Goal: Task Accomplishment & Management: Complete application form

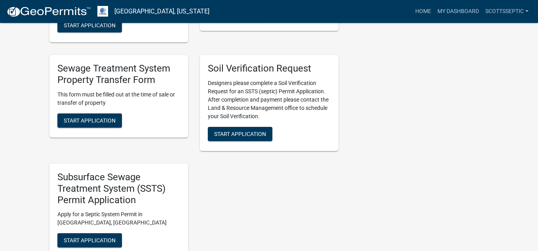
scroll to position [633, 0]
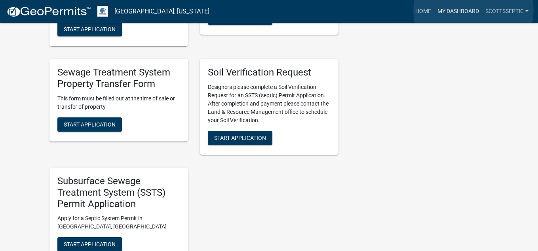
click at [473, 10] on link "My Dashboard" at bounding box center [458, 11] width 48 height 15
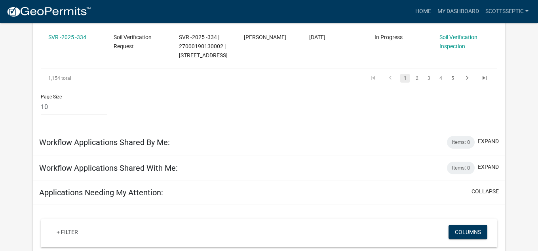
scroll to position [599, 0]
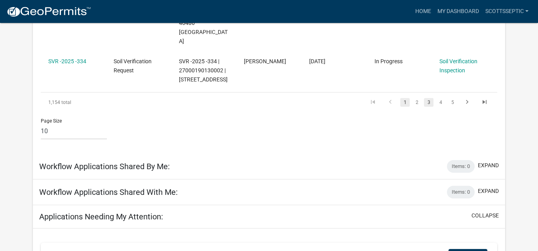
click at [430, 107] on link "3" at bounding box center [428, 102] width 9 height 9
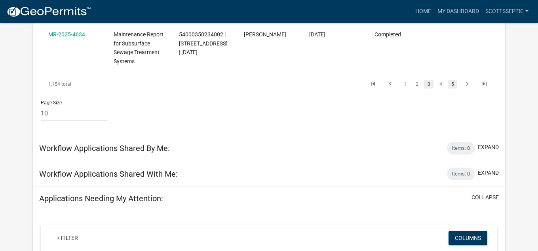
click at [455, 83] on link "5" at bounding box center [451, 84] width 9 height 9
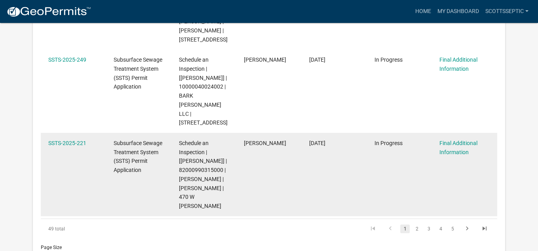
scroll to position [1500, 0]
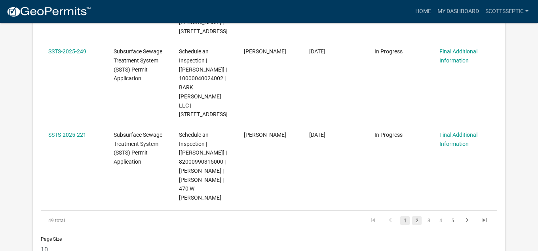
click at [414, 216] on link "2" at bounding box center [416, 220] width 9 height 9
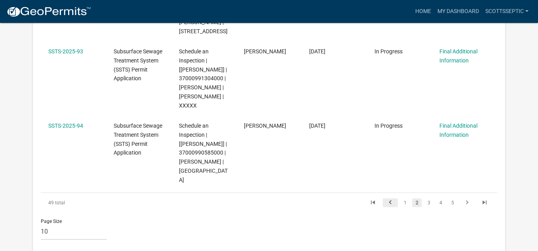
click at [389, 208] on icon "go to previous page" at bounding box center [390, 203] width 10 height 9
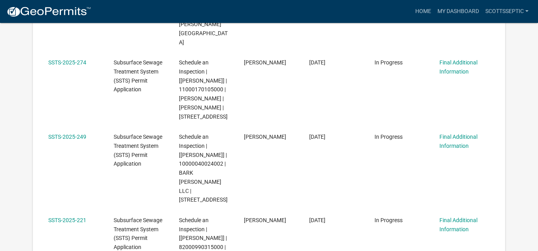
scroll to position [1449, 0]
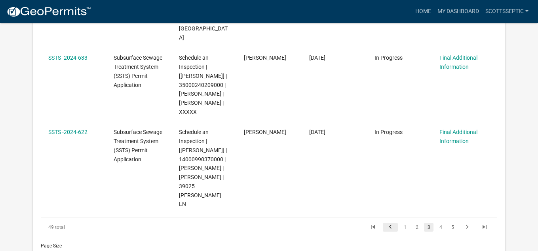
click at [391, 233] on icon "go to previous page" at bounding box center [390, 228] width 10 height 9
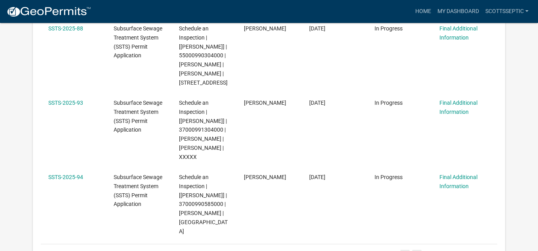
scroll to position [1503, 0]
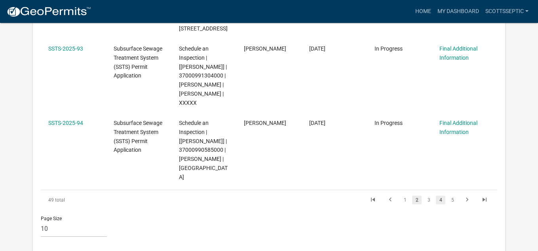
click at [440, 205] on link "4" at bounding box center [440, 200] width 9 height 9
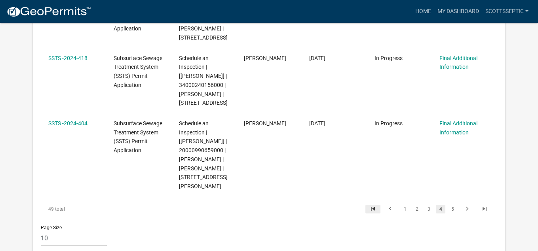
click at [371, 206] on icon "go to first page" at bounding box center [372, 209] width 10 height 9
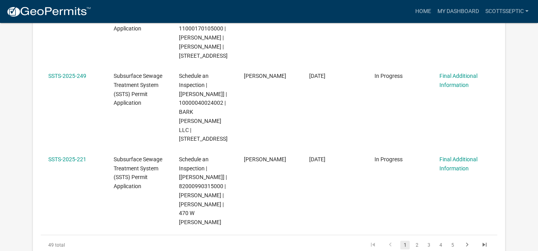
scroll to position [1449, 0]
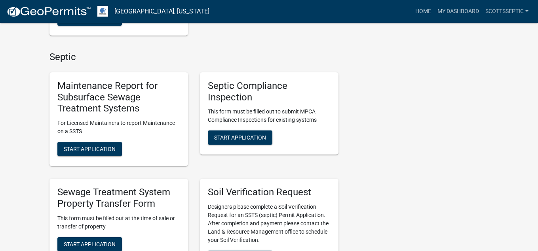
scroll to position [514, 0]
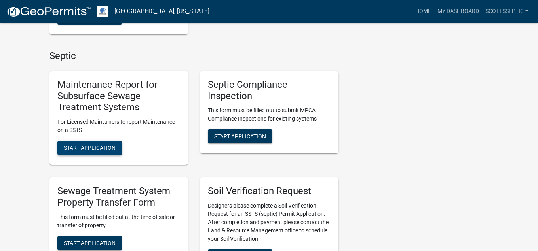
click at [98, 145] on span "Start Application" at bounding box center [90, 148] width 52 height 6
